Goal: Task Accomplishment & Management: Manage account settings

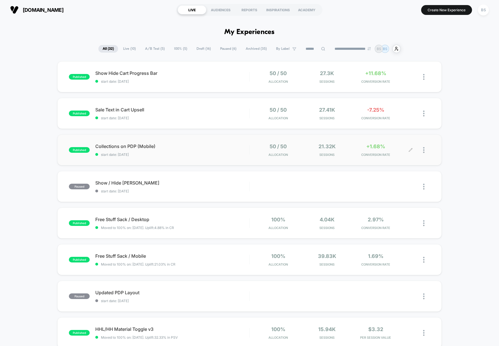
click at [347, 155] on span "Sessions" at bounding box center [327, 155] width 46 height 4
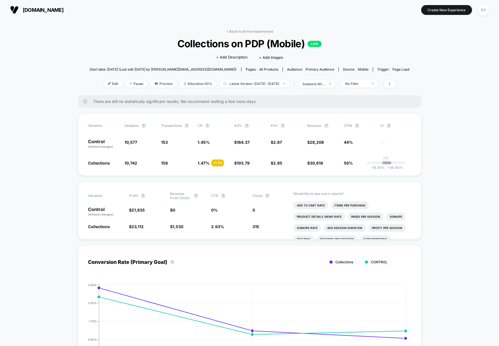
click at [238, 30] on link "< Back to all live experiences" at bounding box center [249, 31] width 47 height 4
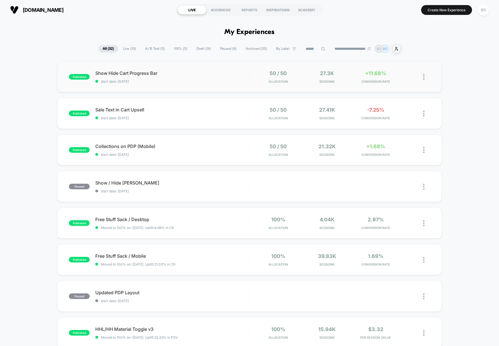
click at [258, 82] on div "50 / 50 Allocation" at bounding box center [278, 76] width 46 height 13
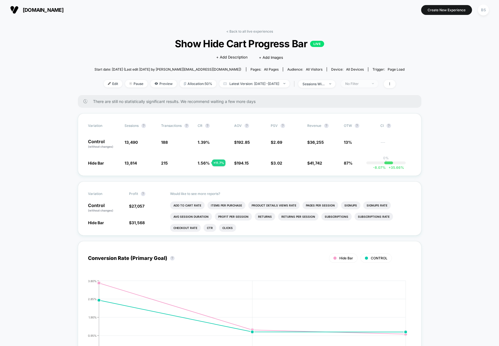
click at [368, 83] on div "No Filter" at bounding box center [356, 83] width 22 height 4
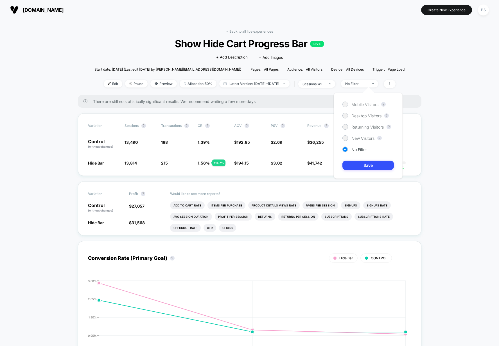
click at [366, 107] on div "Mobile Visitors" at bounding box center [360, 104] width 36 height 6
click at [362, 168] on button "Save" at bounding box center [367, 164] width 51 height 9
